Goal: Information Seeking & Learning: Learn about a topic

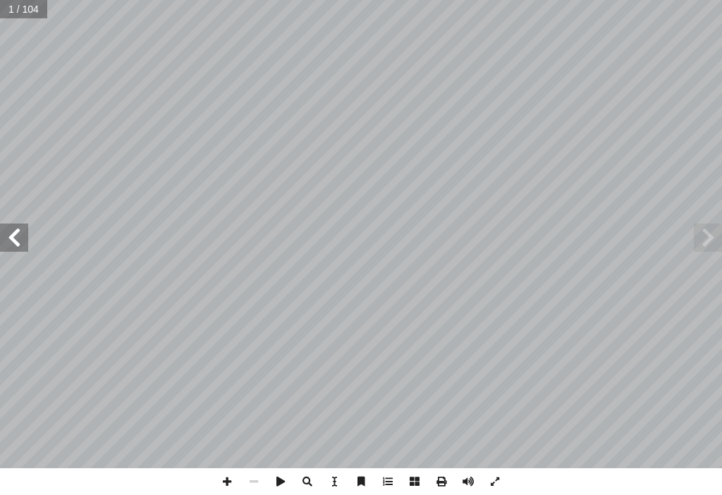
click at [8, 230] on span at bounding box center [14, 238] width 28 height 28
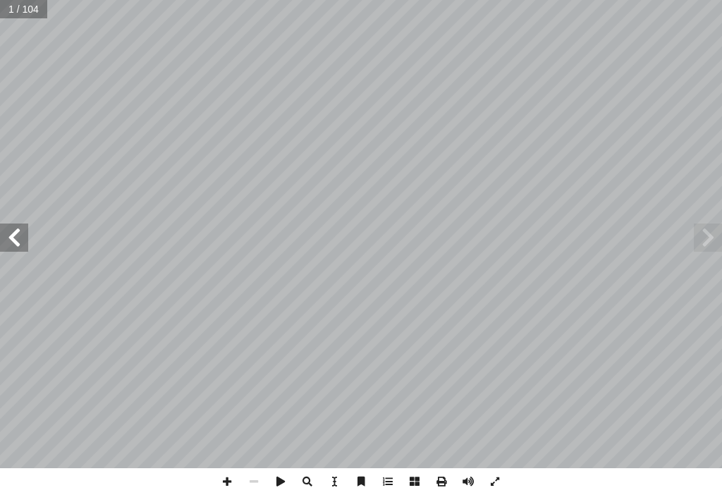
click at [8, 230] on span at bounding box center [14, 238] width 28 height 28
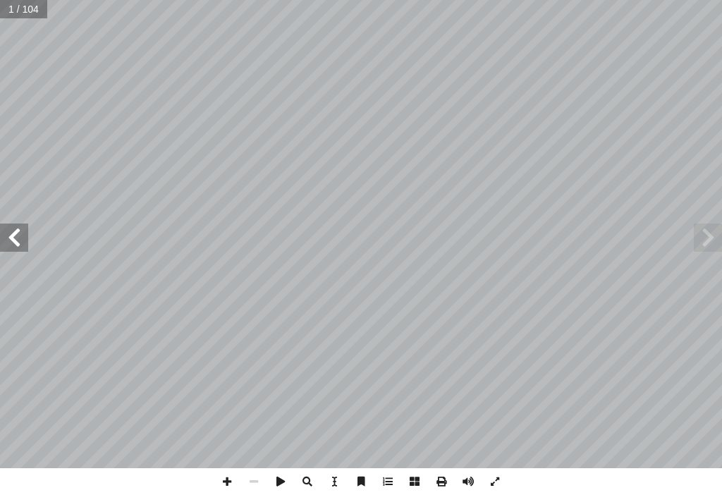
click at [8, 230] on span at bounding box center [14, 238] width 28 height 28
click at [8, 231] on span at bounding box center [14, 238] width 28 height 28
drag, startPoint x: 8, startPoint y: 231, endPoint x: 6, endPoint y: 248, distance: 17.1
click at [6, 248] on span at bounding box center [14, 238] width 28 height 28
click at [5, 248] on span at bounding box center [14, 238] width 28 height 28
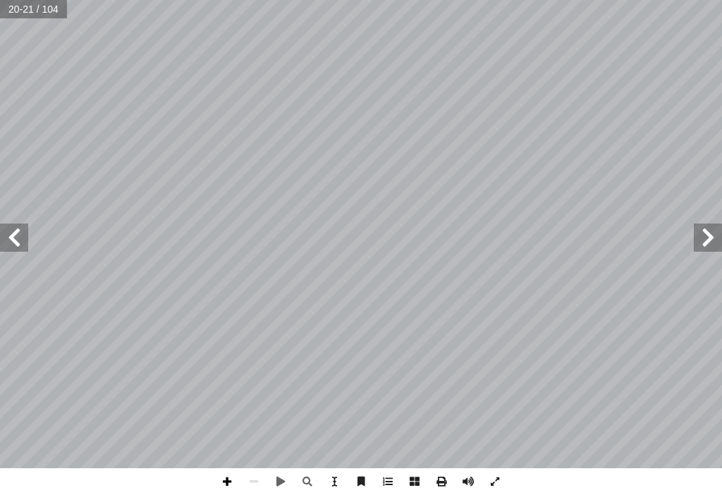
click at [234, 469] on span at bounding box center [227, 481] width 27 height 27
click at [282, 469] on span at bounding box center [280, 481] width 27 height 27
click at [281, 469] on span at bounding box center [280, 481] width 27 height 27
click at [255, 469] on span at bounding box center [254, 481] width 27 height 27
click at [16, 232] on span at bounding box center [14, 238] width 28 height 28
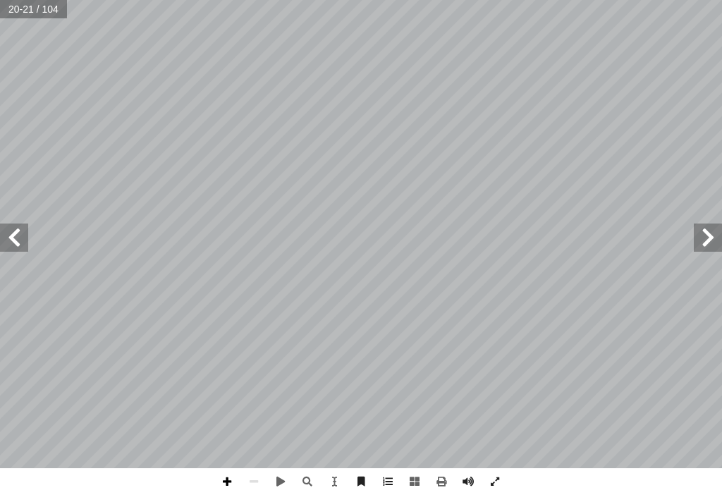
click at [231, 469] on span at bounding box center [227, 481] width 27 height 27
click at [243, 463] on div "16 لسابقة. � لجملة � في َ لصحيحة � َ د � عد أ ل� � ُ كتب أ � ) أ � د: � عد أ ل�…" at bounding box center [361, 247] width 722 height 495
